Goal: Check status: Check status

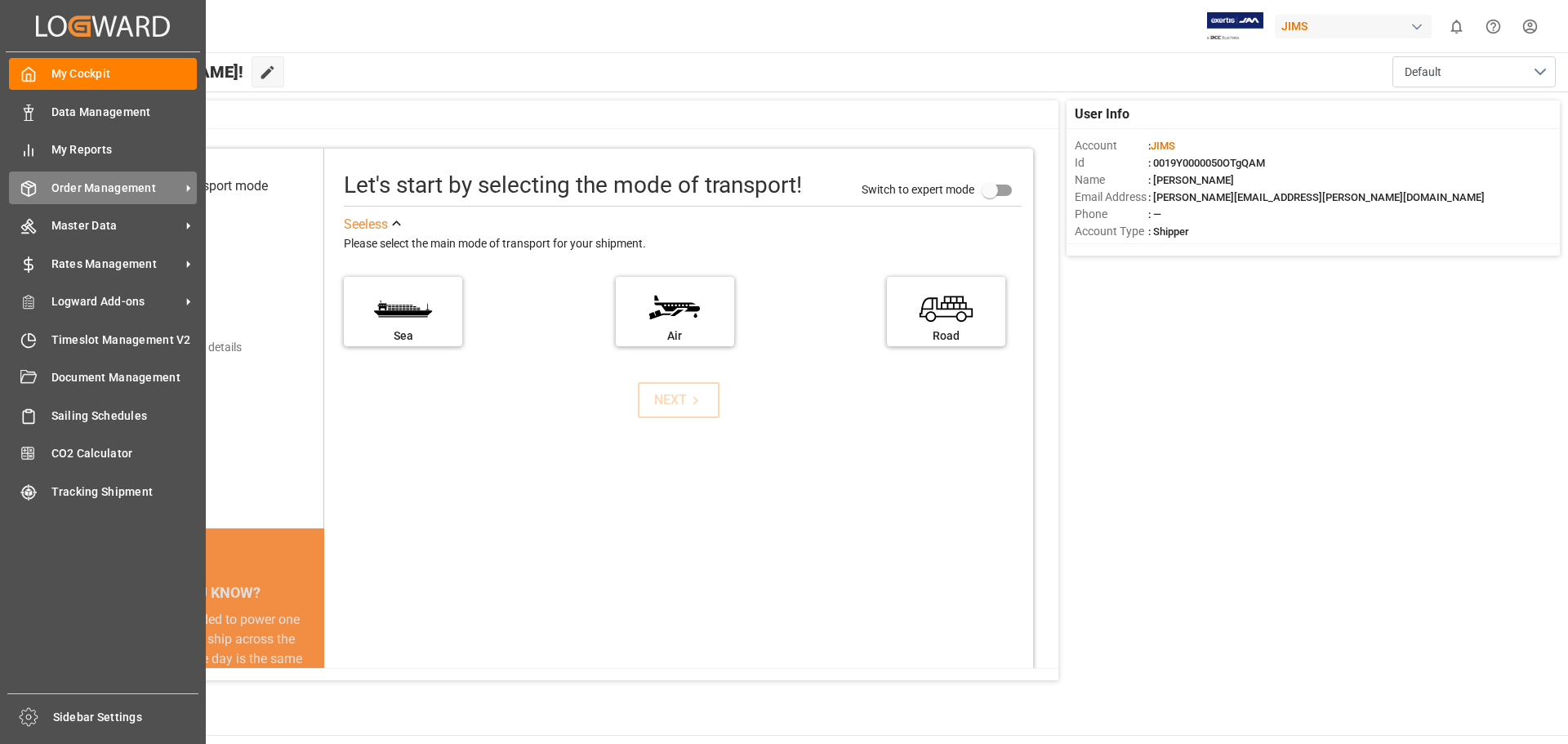
click at [75, 189] on span "Order Management" at bounding box center [116, 188] width 129 height 17
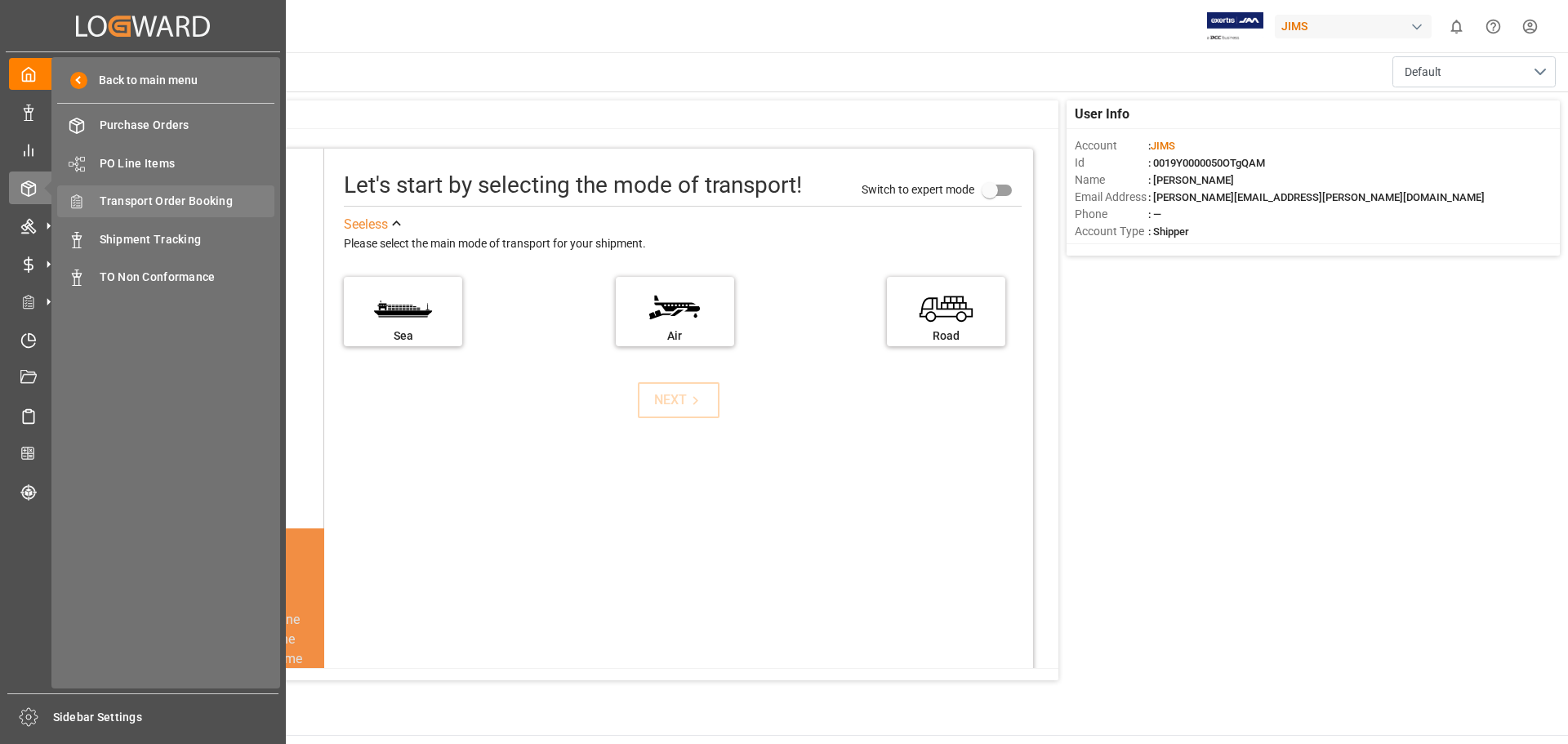
click at [175, 208] on span "Transport Order Booking" at bounding box center [187, 201] width 175 height 17
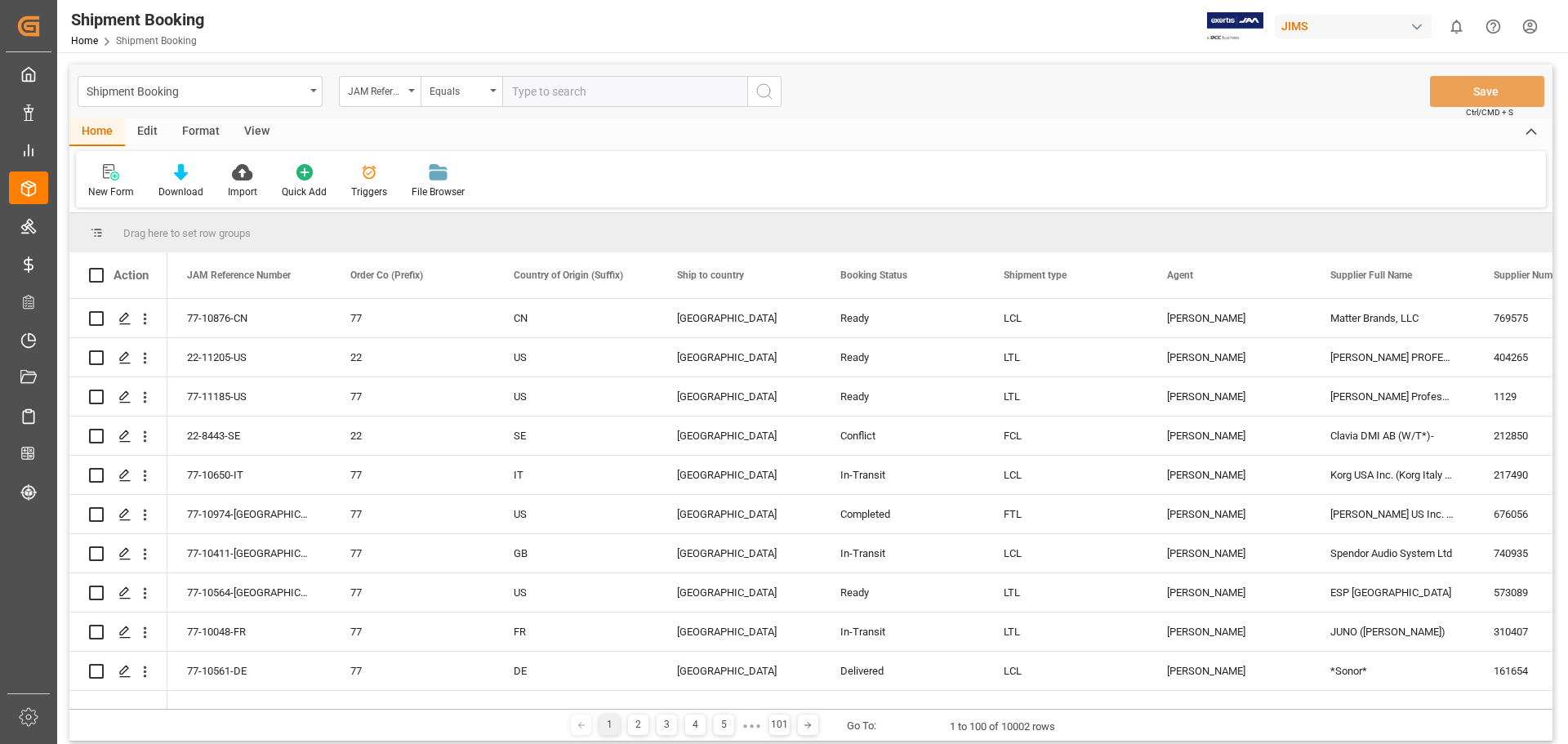
click at [569, 90] on input "text" at bounding box center [624, 91] width 245 height 31
type input "400864903171887 6"
drag, startPoint x: 633, startPoint y: 98, endPoint x: 325, endPoint y: 62, distance: 310.1
click at [325, 62] on div "Shipment Booking JAM Reference Number Equals 400864903171887 6 Save Ctrl/CMD + …" at bounding box center [811, 493] width 1507 height 881
click at [595, 89] on input "text" at bounding box center [624, 91] width 245 height 31
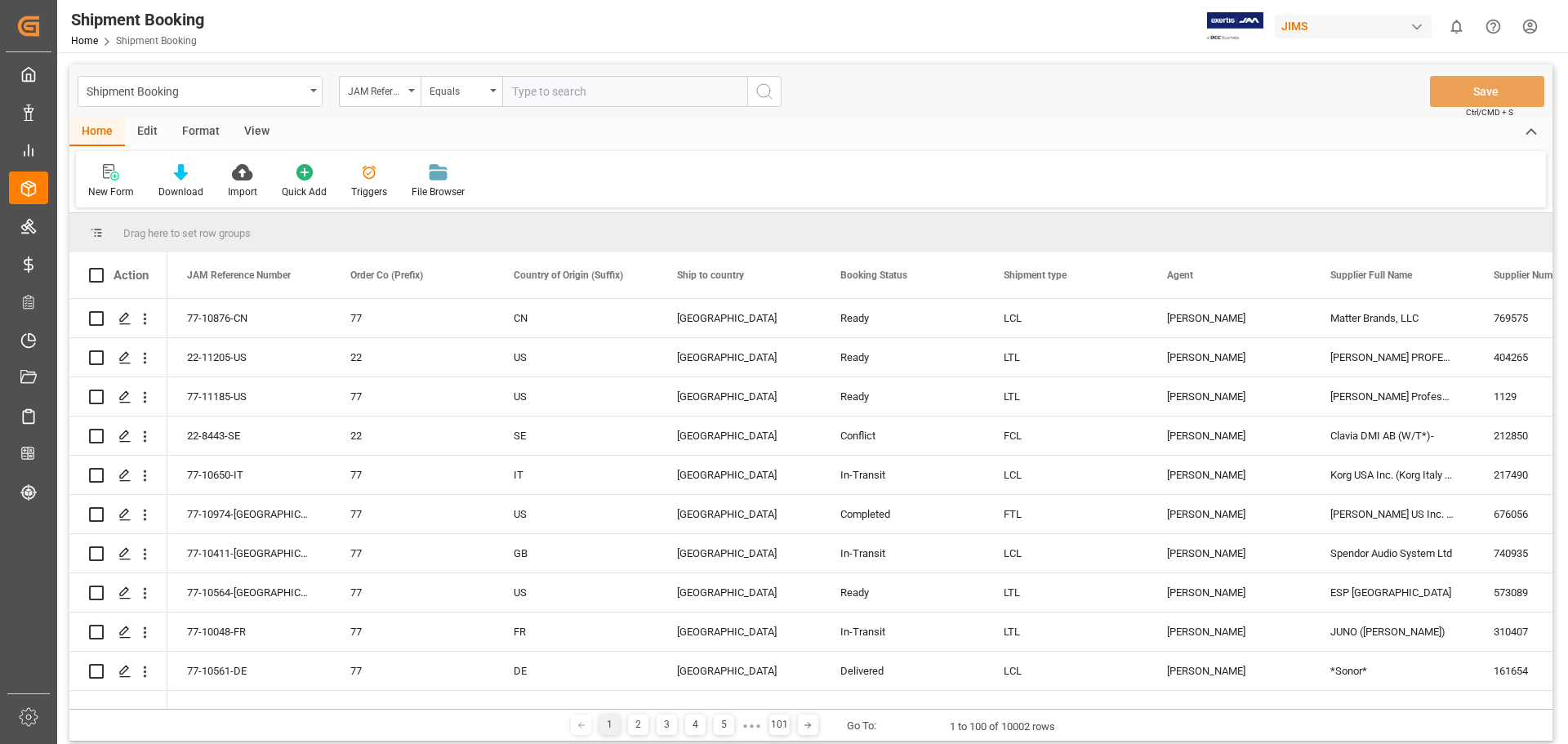
paste input "77-11191-[GEOGRAPHIC_DATA]"
type input "77-11191-[GEOGRAPHIC_DATA]"
click at [764, 89] on icon "search button" at bounding box center [765, 91] width 20 height 20
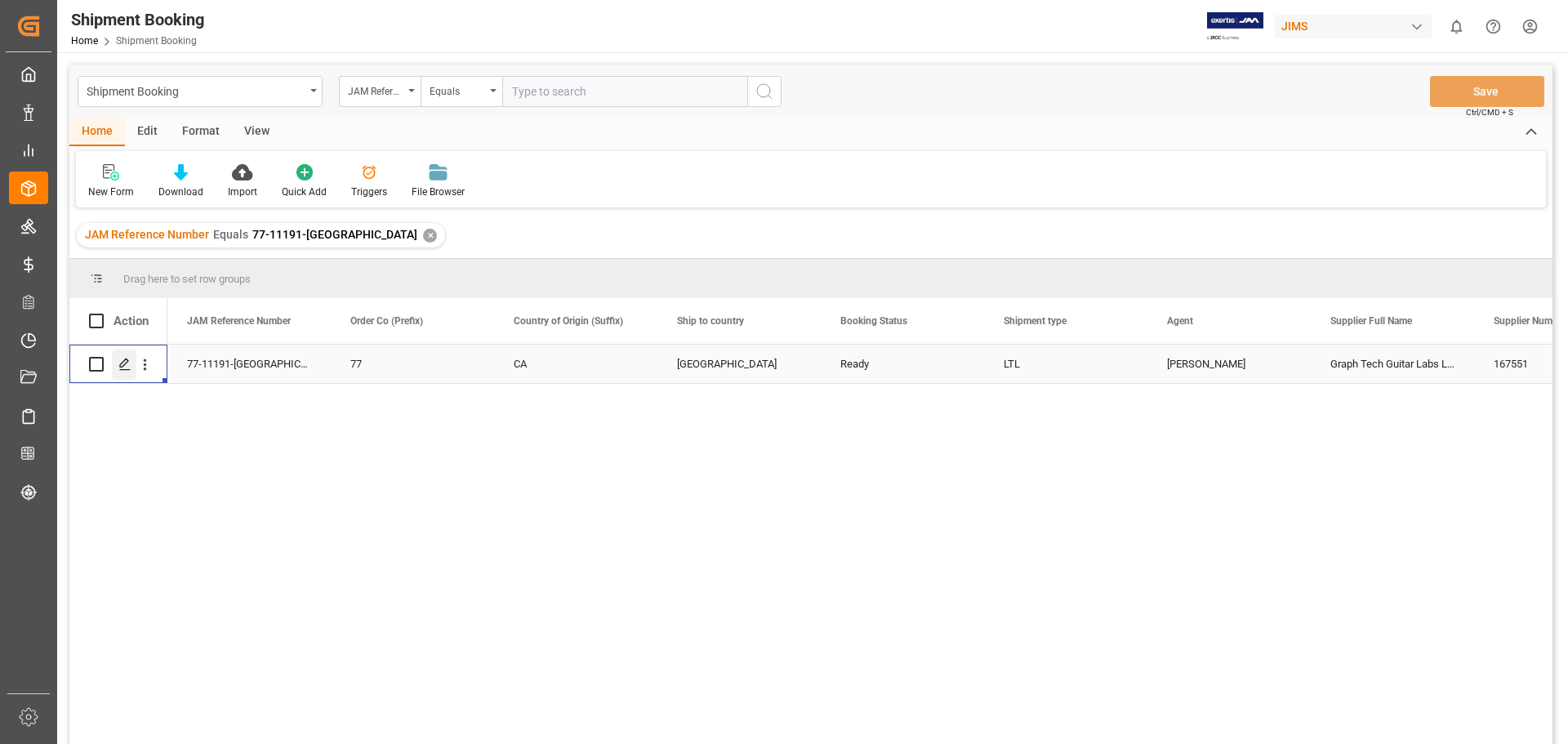
click at [124, 368] on icon "Press SPACE to select this row." at bounding box center [125, 364] width 13 height 13
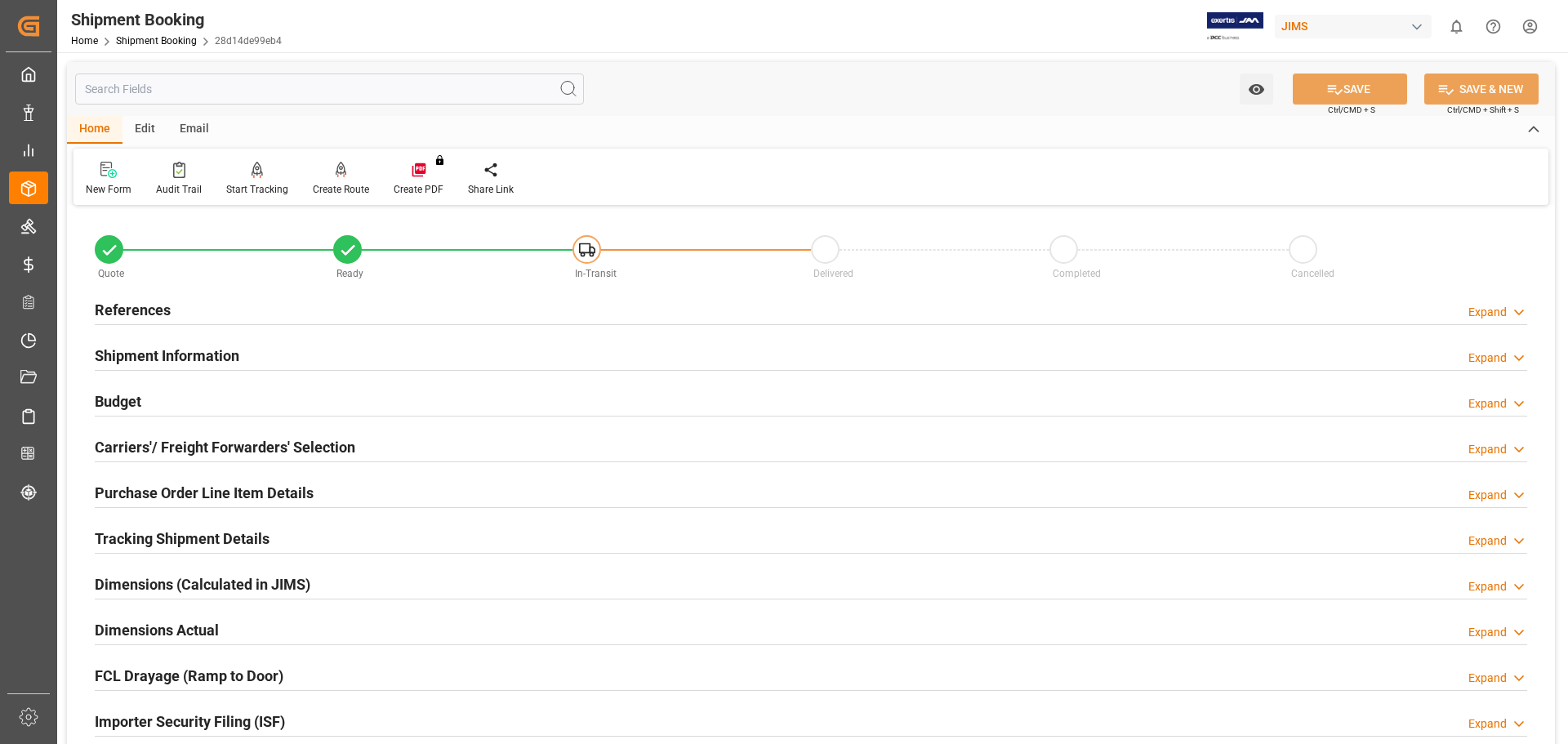
click at [140, 356] on h2 "Shipment Information" at bounding box center [167, 355] width 145 height 22
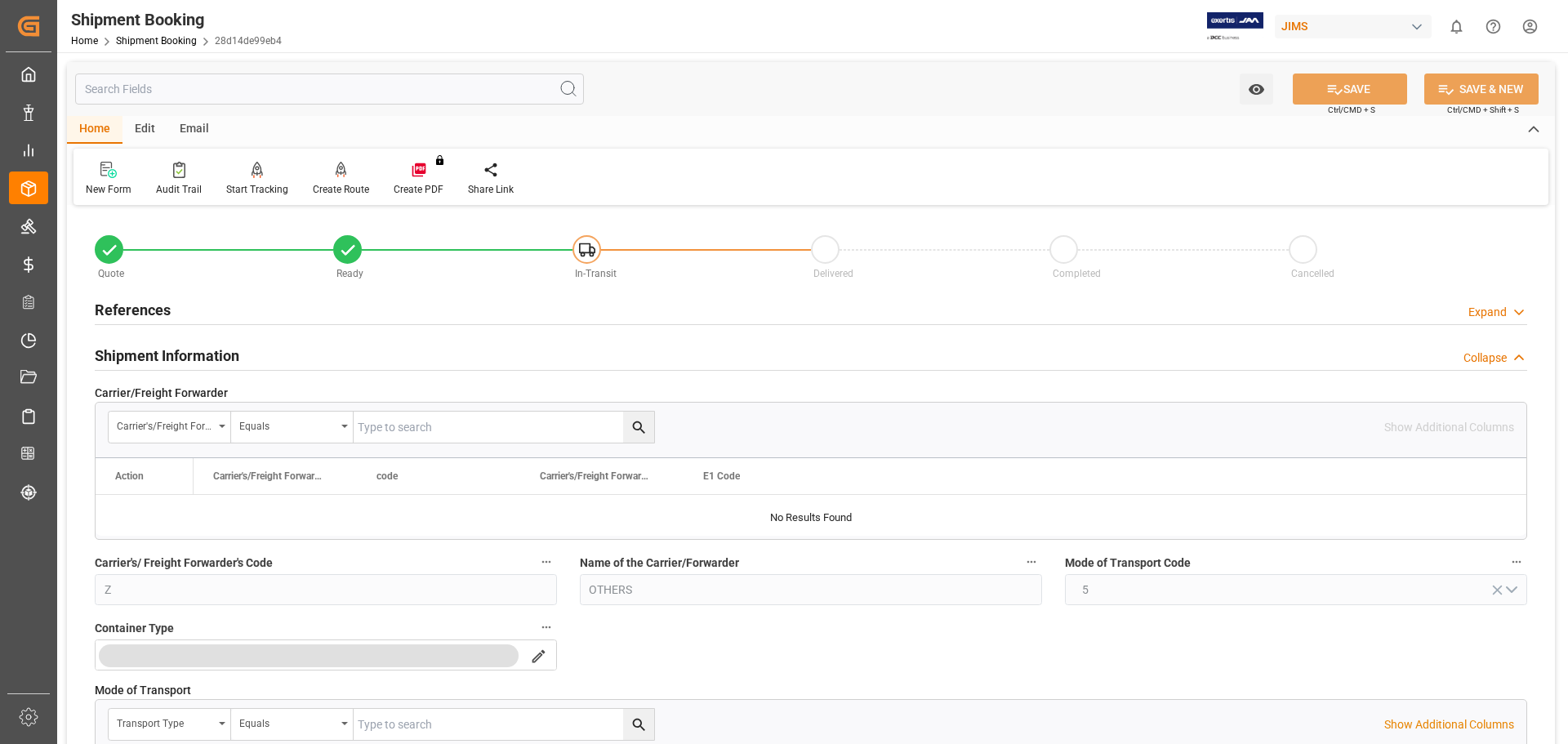
click at [140, 356] on h2 "Shipment Information" at bounding box center [167, 355] width 145 height 22
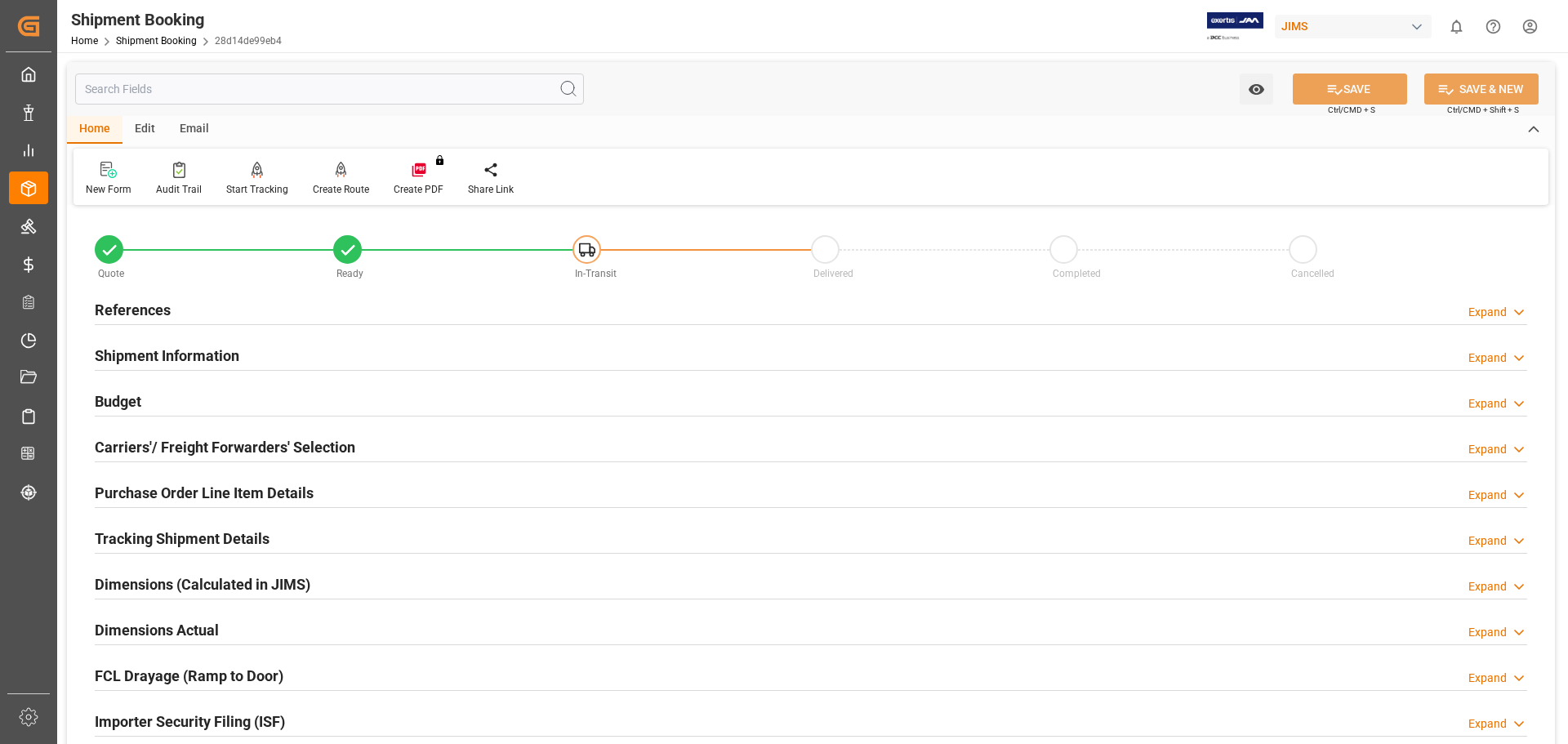
click at [125, 443] on h2 "Carriers'/ Freight Forwarders' Selection" at bounding box center [225, 447] width 260 height 22
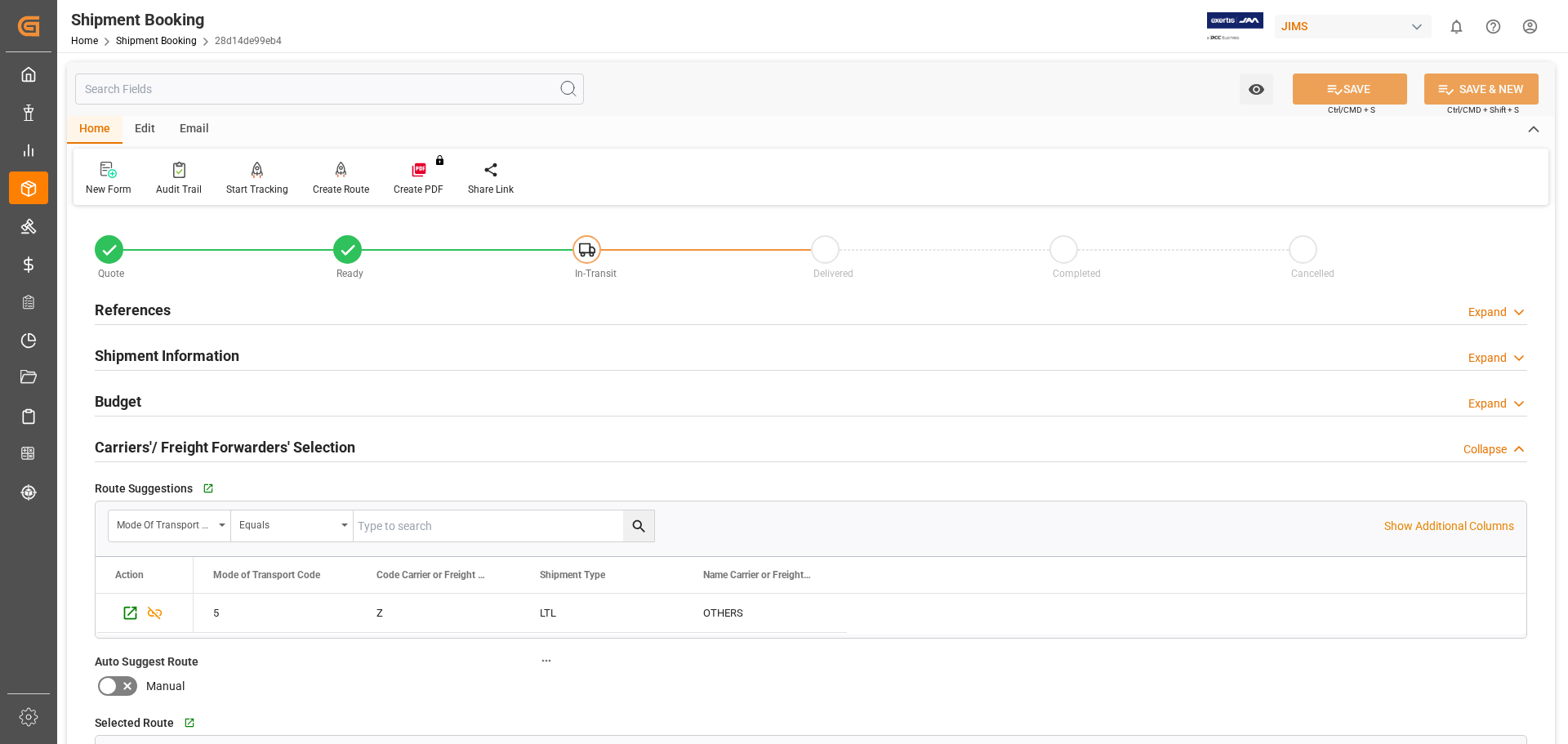
click at [125, 443] on h2 "Carriers'/ Freight Forwarders' Selection" at bounding box center [225, 447] width 260 height 22
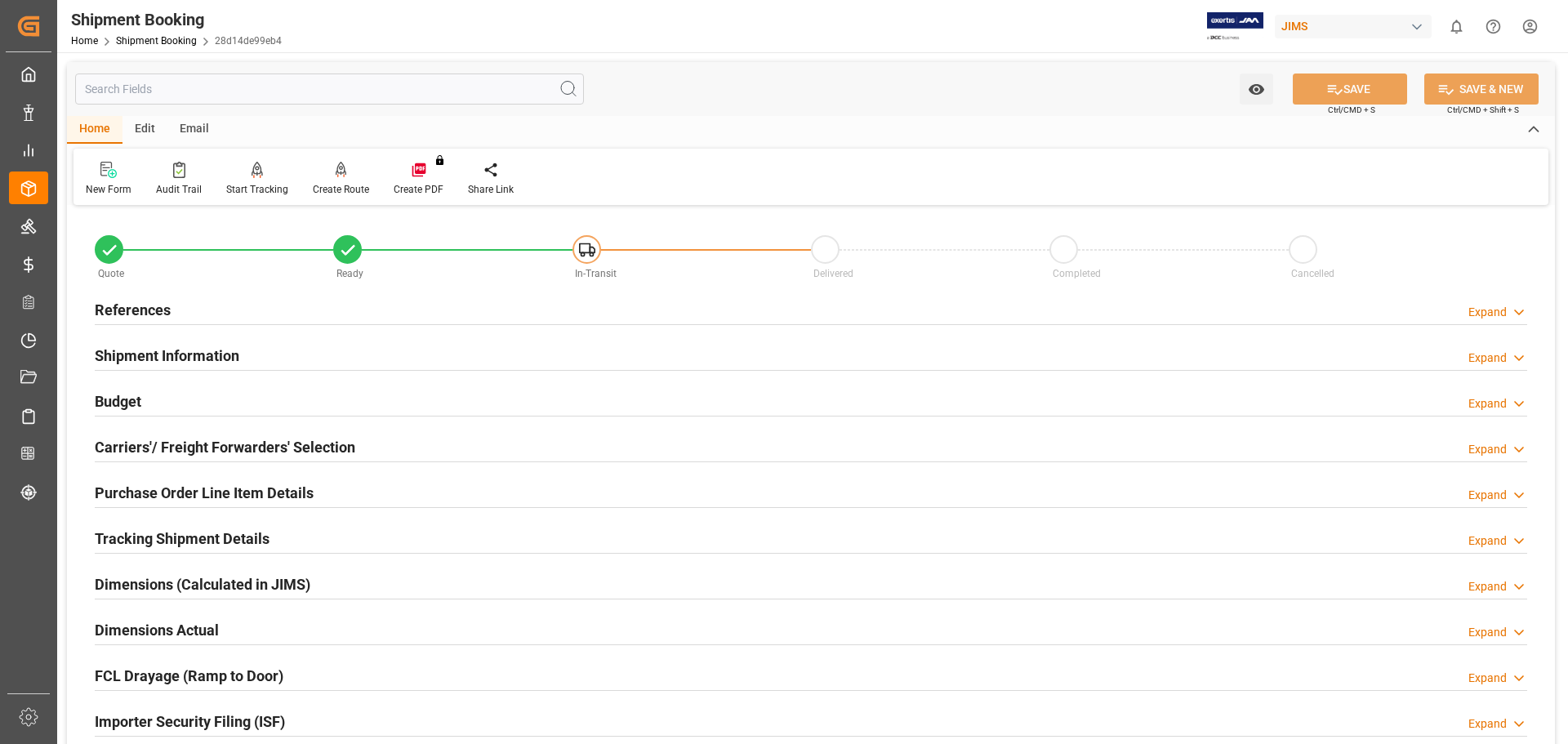
click at [159, 540] on h2 "Tracking Shipment Details" at bounding box center [182, 539] width 174 height 22
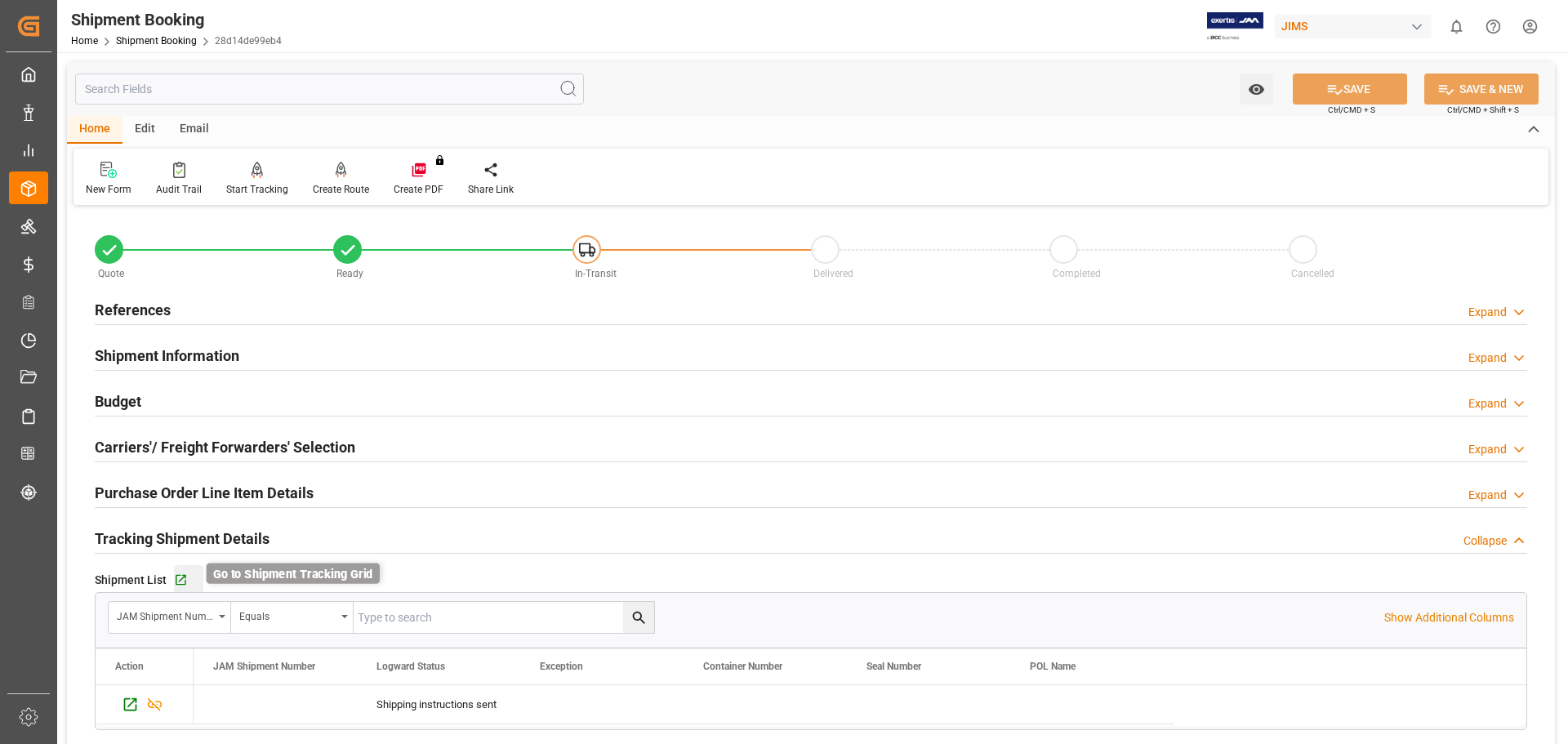
click at [176, 575] on icon "button" at bounding box center [181, 580] width 11 height 11
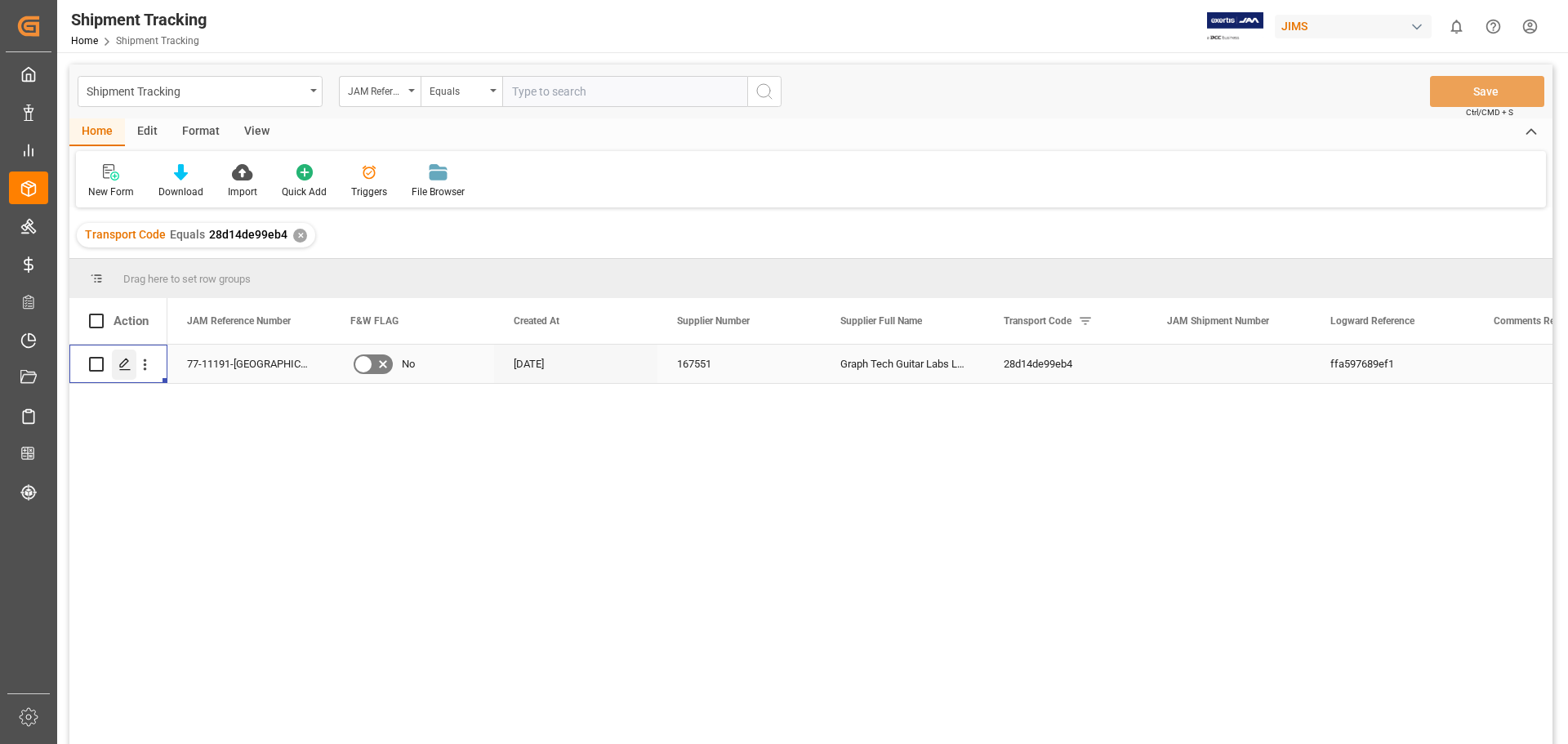
click at [126, 369] on icon "Press SPACE to select this row." at bounding box center [125, 364] width 13 height 13
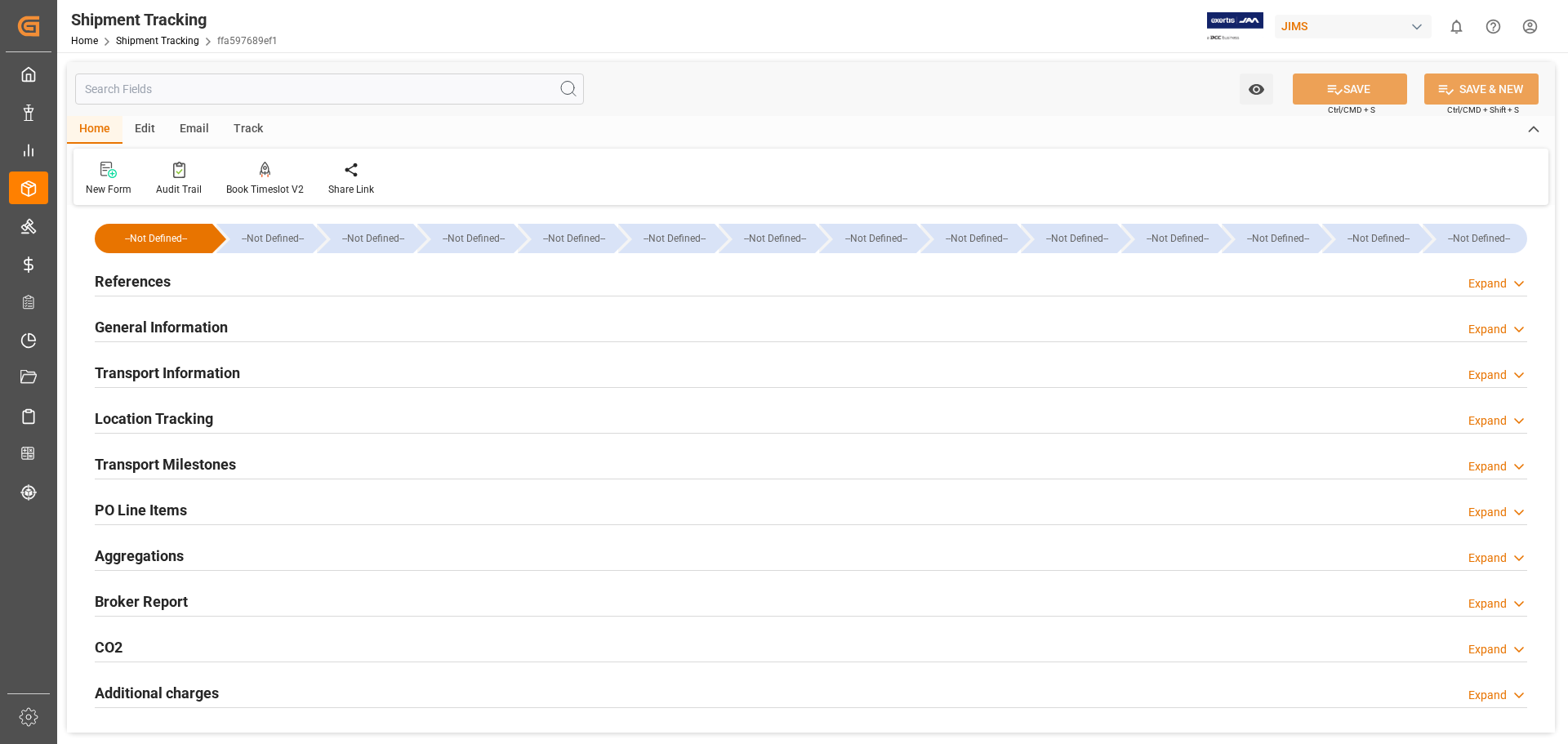
type input "[DATE] 00:00"
click at [204, 464] on h2 "Transport Milestones" at bounding box center [165, 465] width 141 height 22
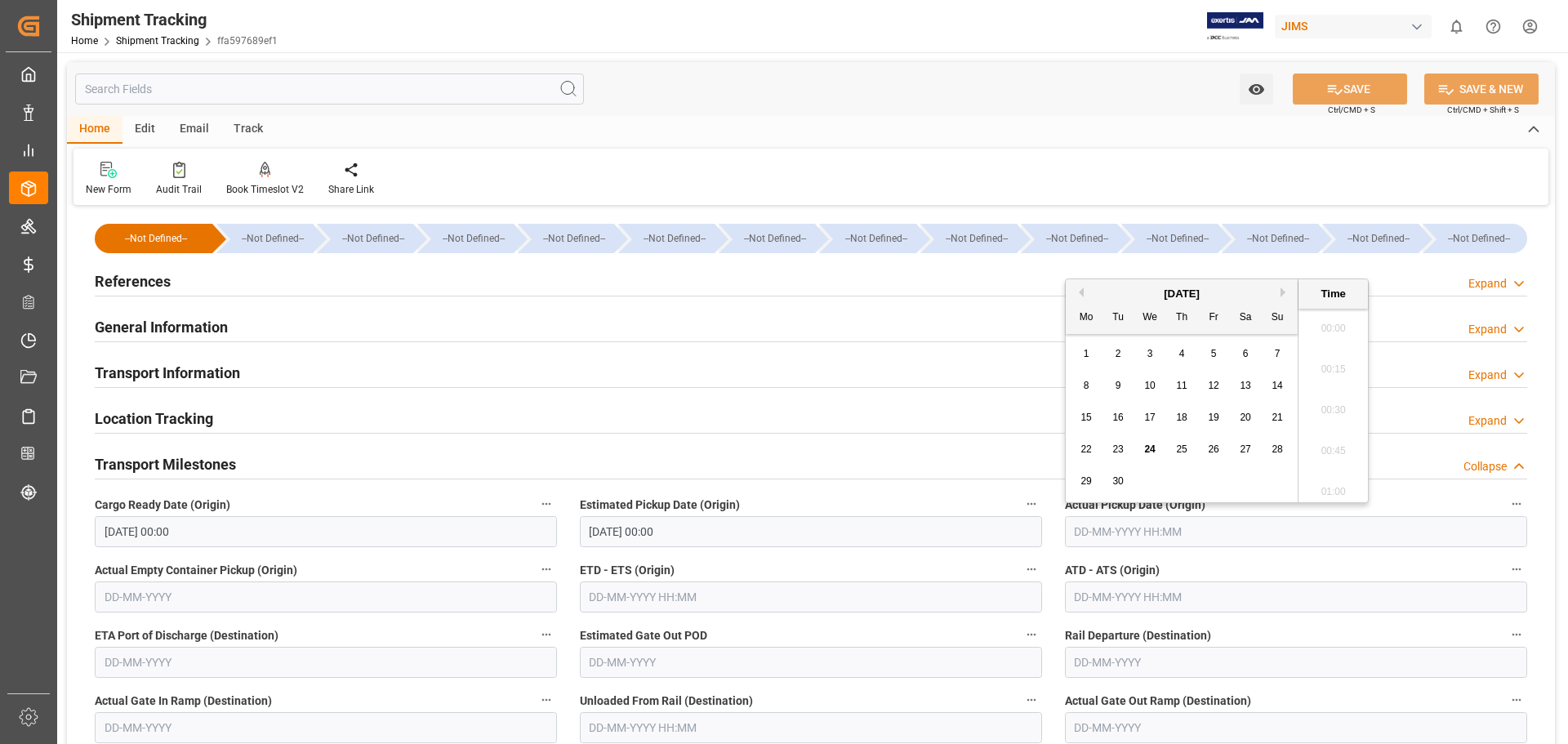
click at [1096, 529] on input "text" at bounding box center [1295, 532] width 462 height 31
click at [1120, 452] on span "23" at bounding box center [1118, 449] width 11 height 12
type input "23-09-2025 00:00"
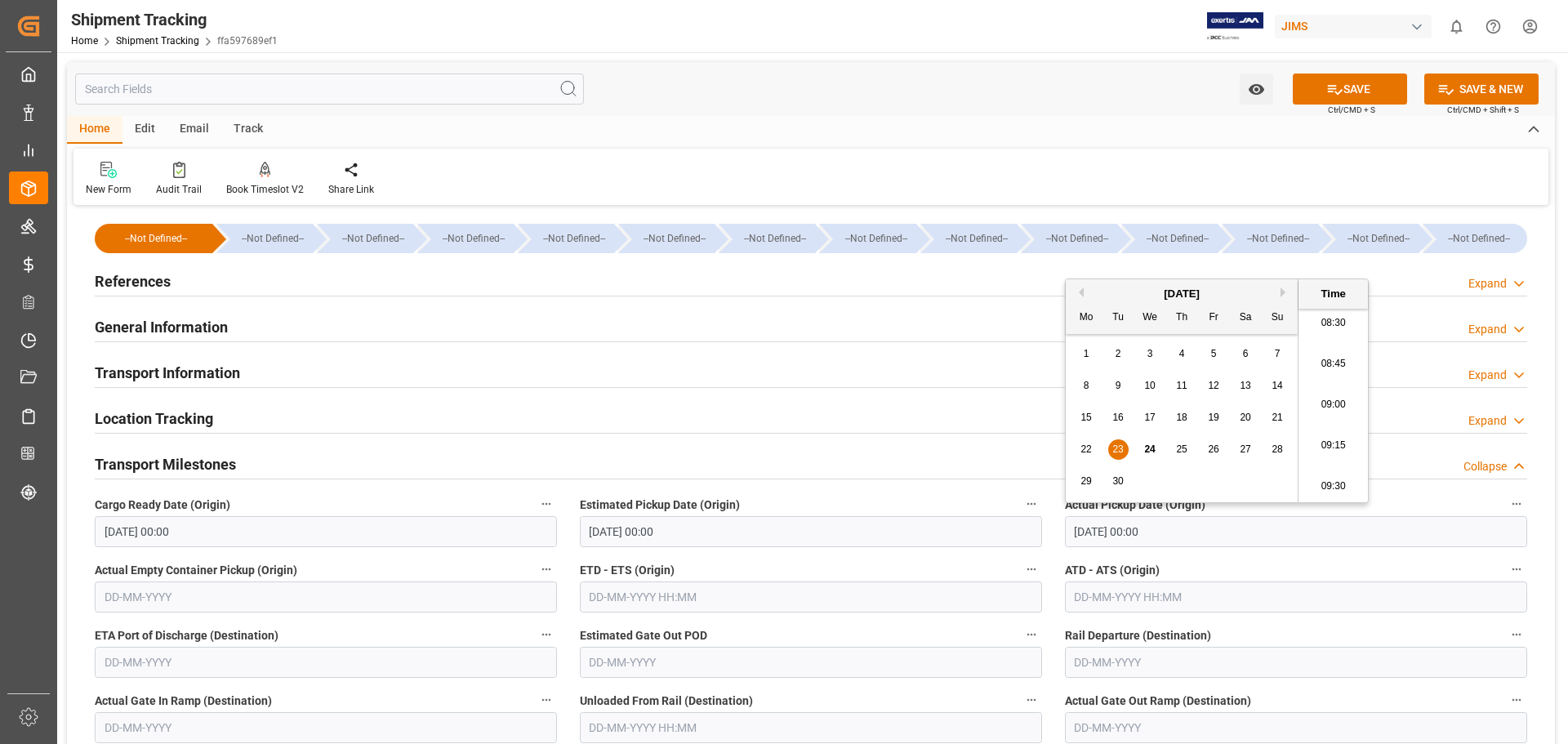
click at [885, 429] on div "Location Tracking Expand" at bounding box center [811, 418] width 1432 height 31
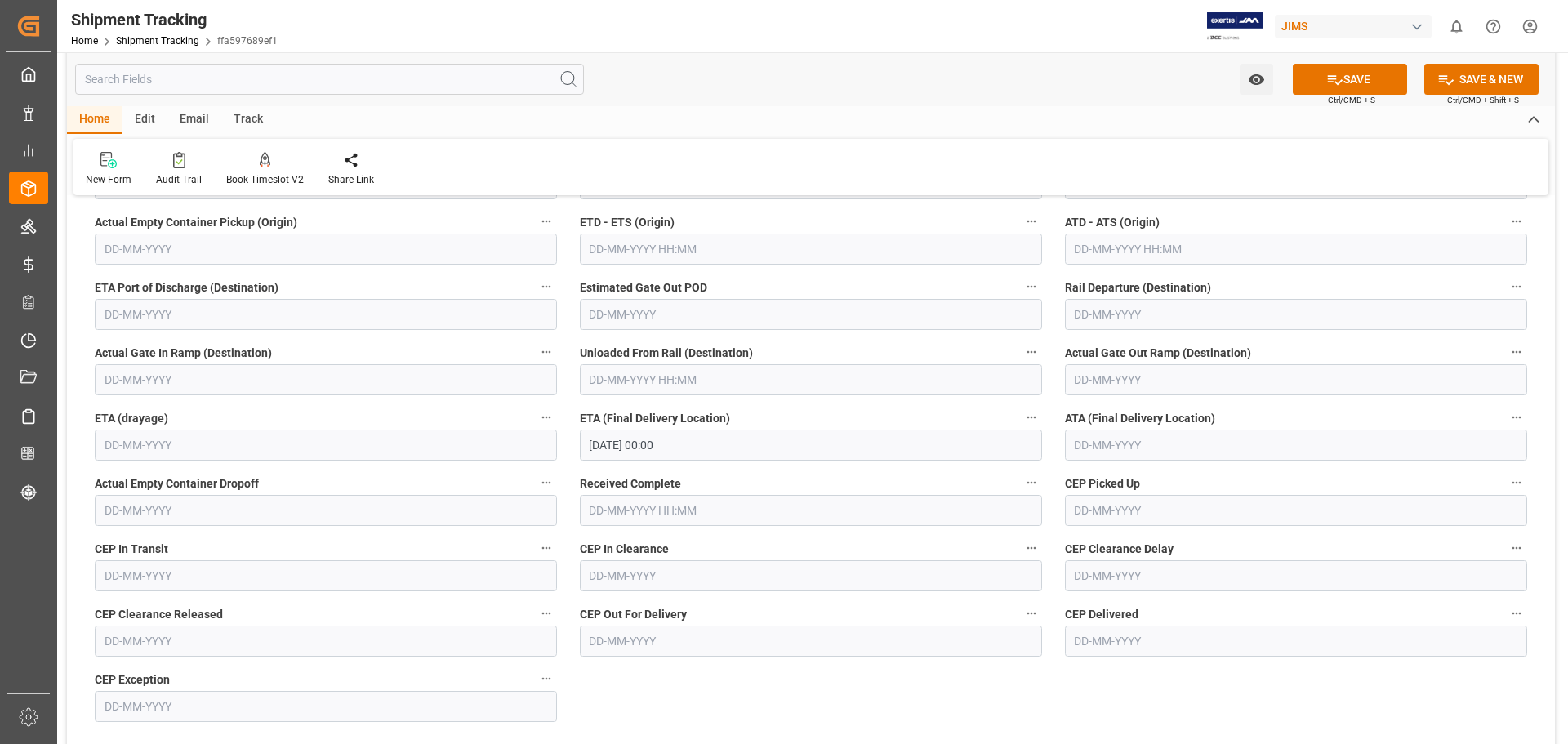
scroll to position [545, 0]
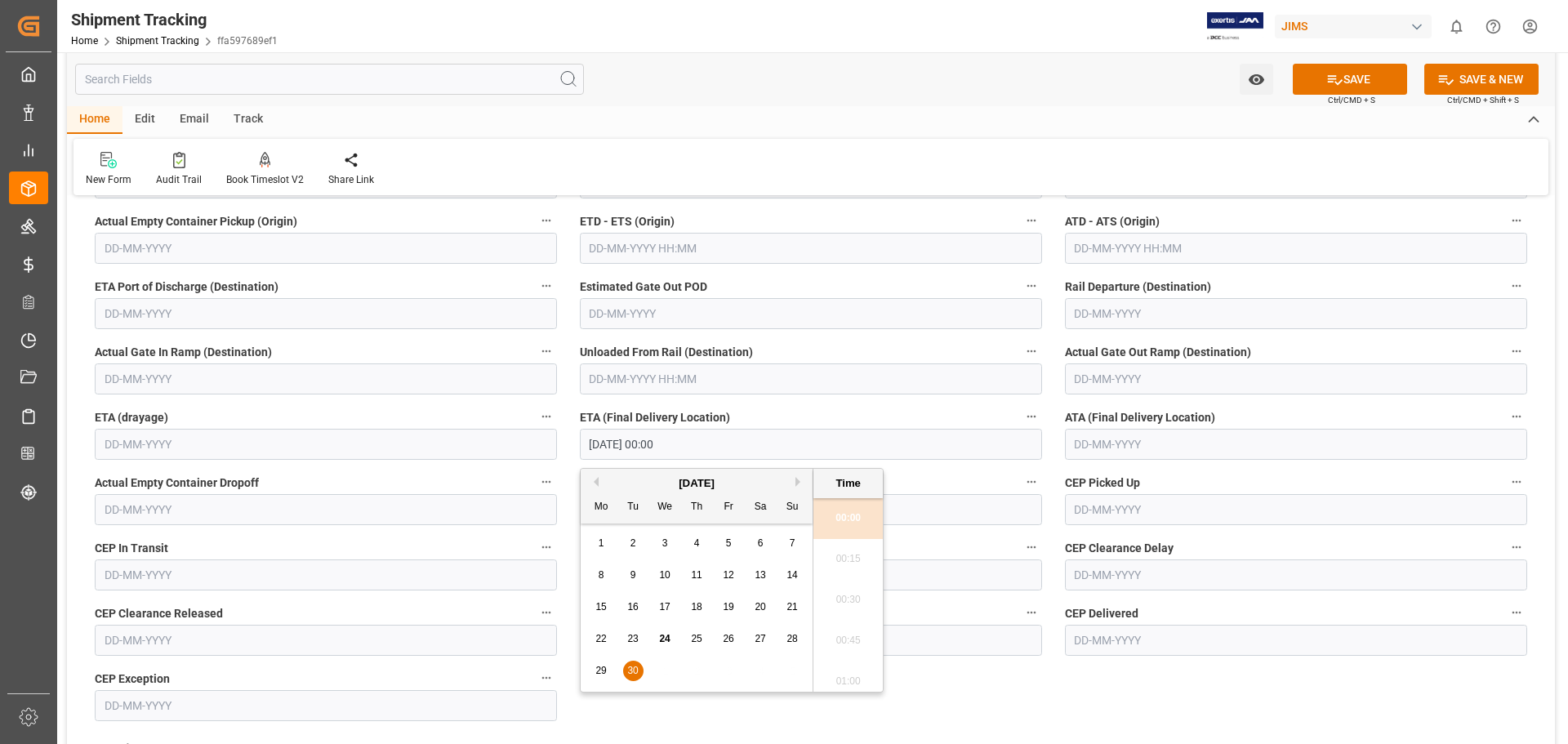
click at [605, 445] on input "30-09-2025 00:00" at bounding box center [811, 444] width 462 height 31
click at [667, 641] on span "24" at bounding box center [664, 638] width 11 height 12
type input "24-09-2025 00:00"
click at [1358, 77] on button "SAVE" at bounding box center [1349, 79] width 115 height 31
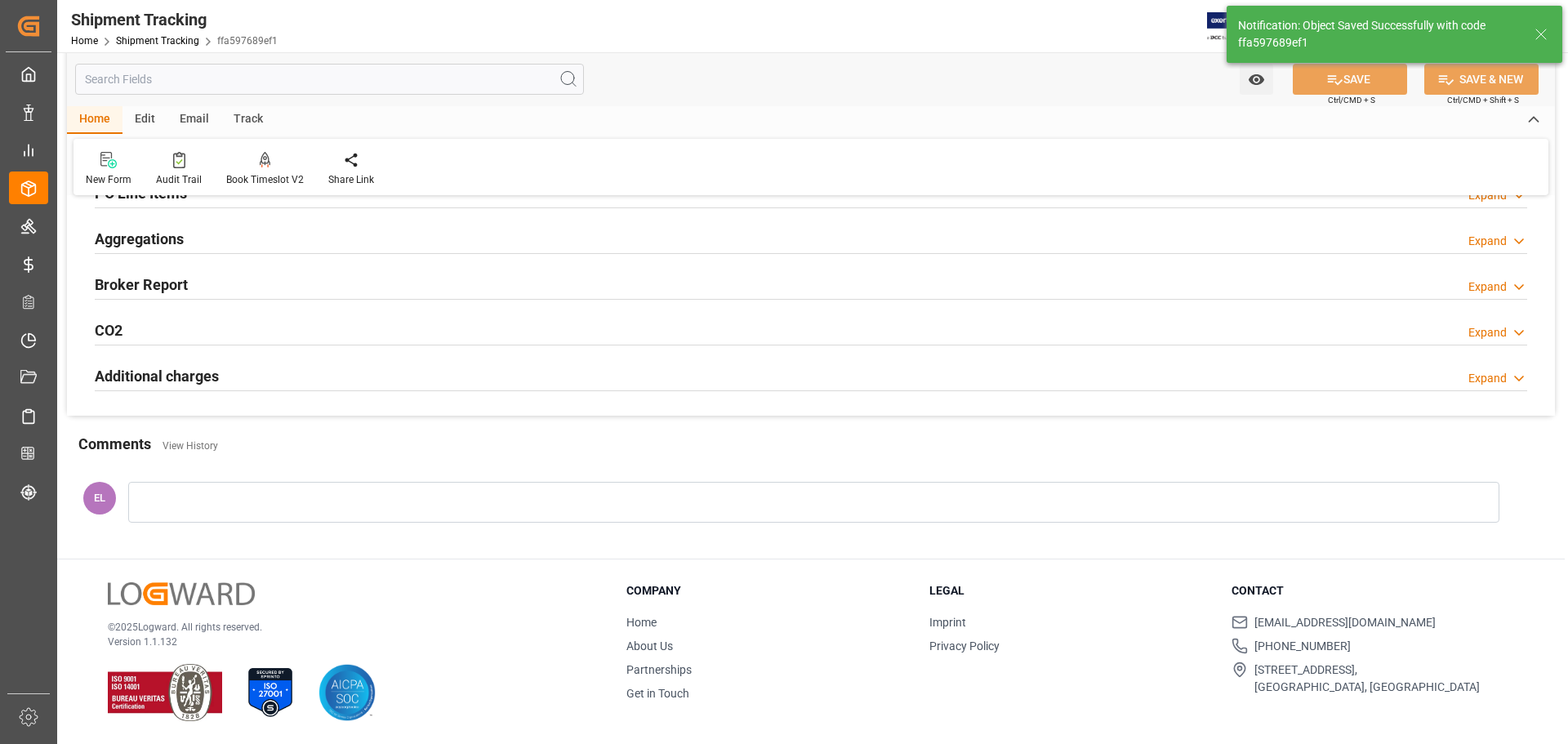
scroll to position [317, 0]
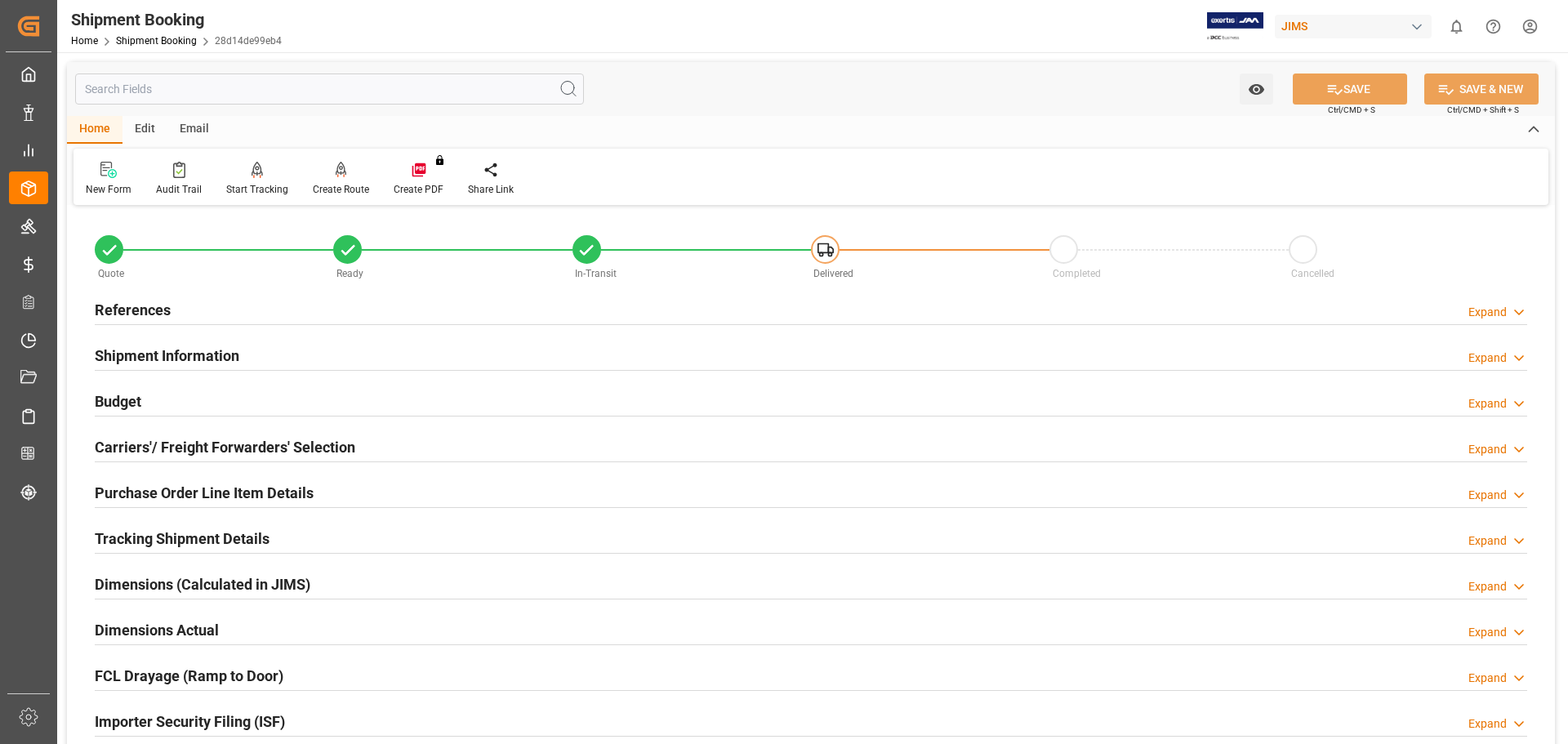
scroll to position [409, 0]
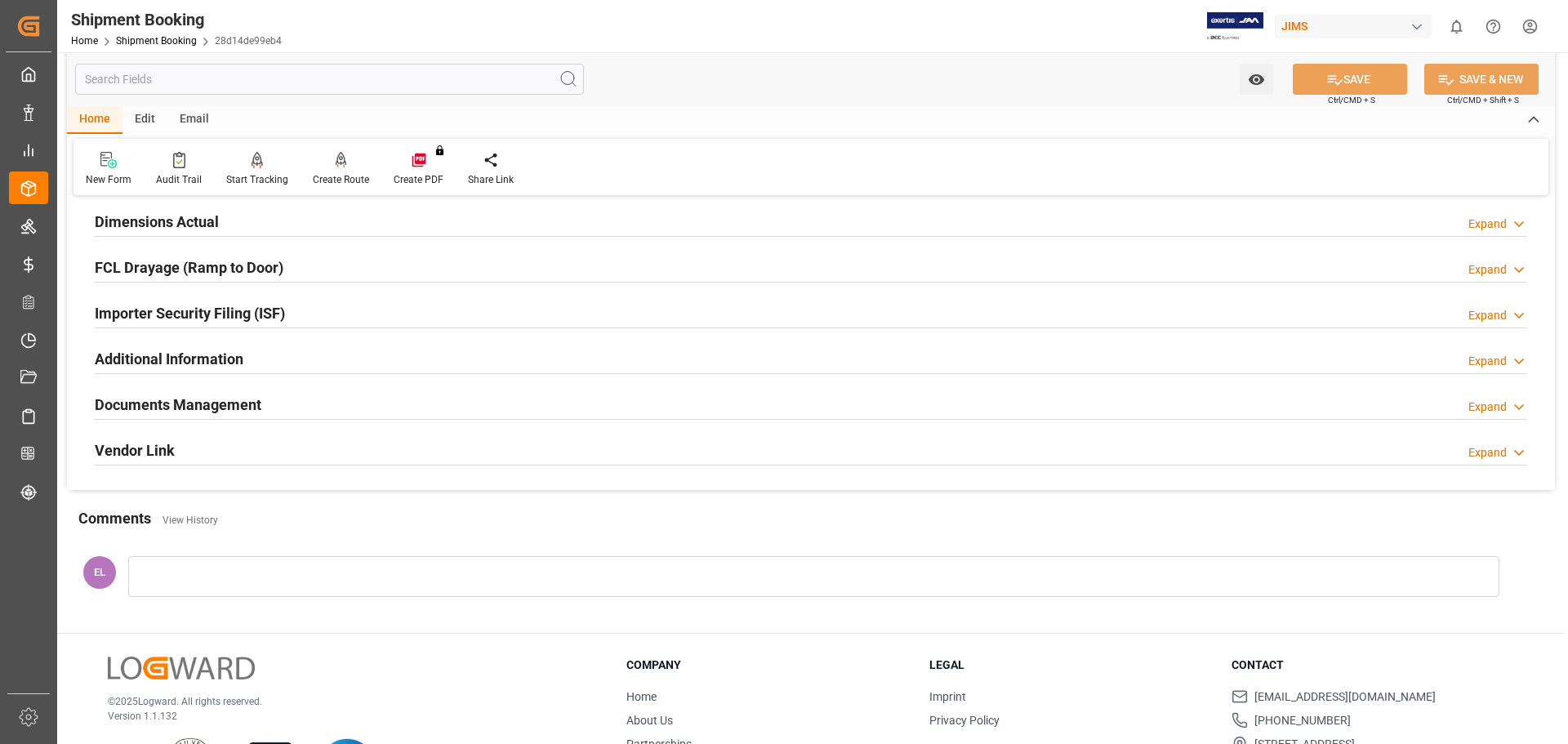
click at [169, 410] on h2 "Documents Management" at bounding box center [178, 405] width 166 height 22
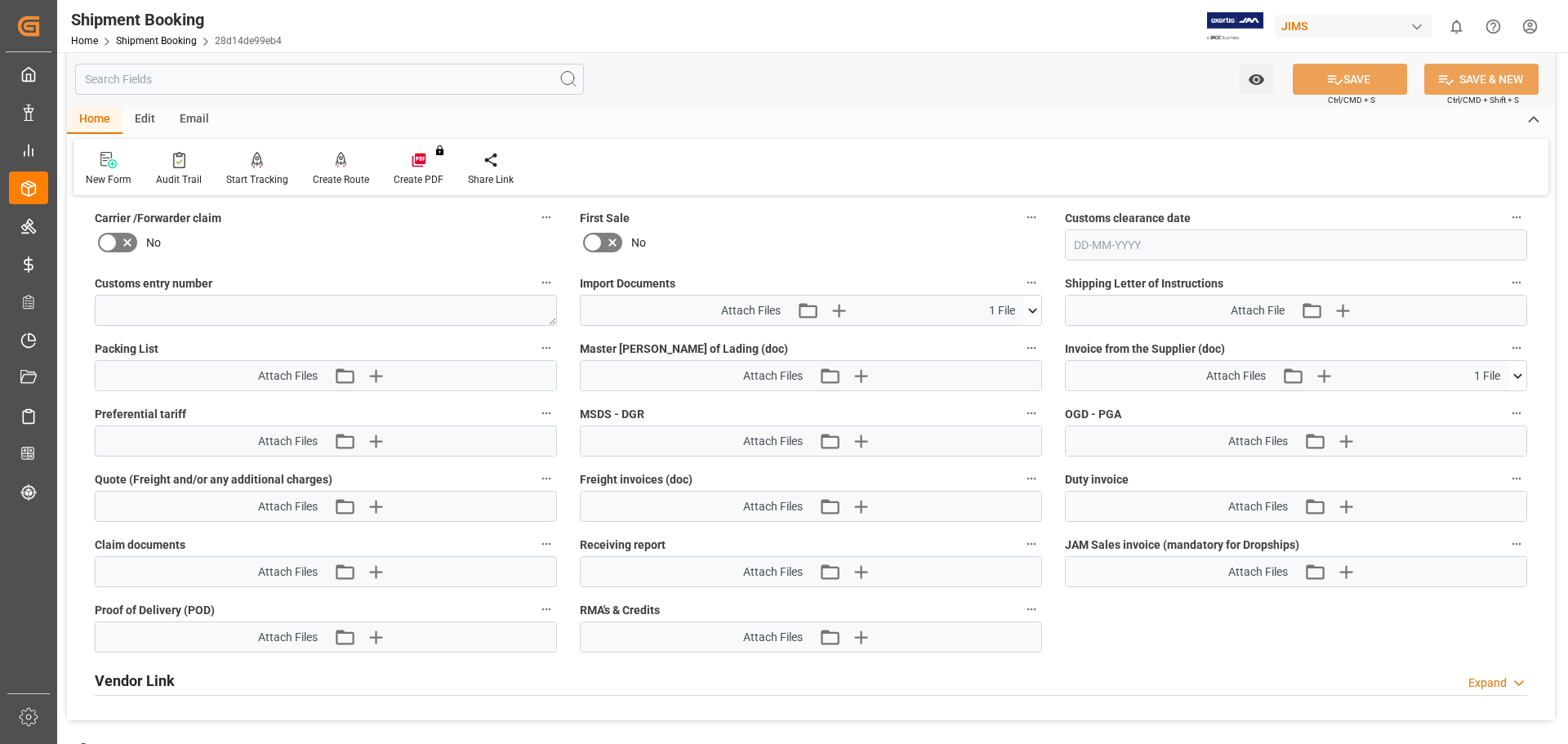
scroll to position [545, 0]
